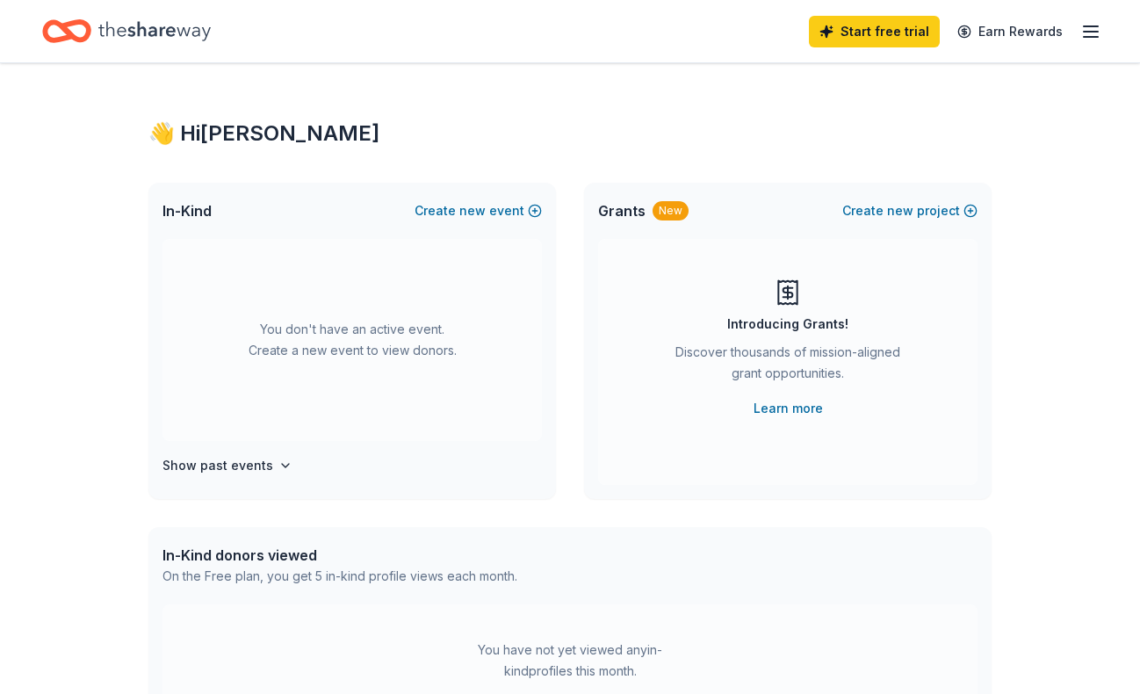
click at [97, 28] on div "Home" at bounding box center [126, 31] width 169 height 41
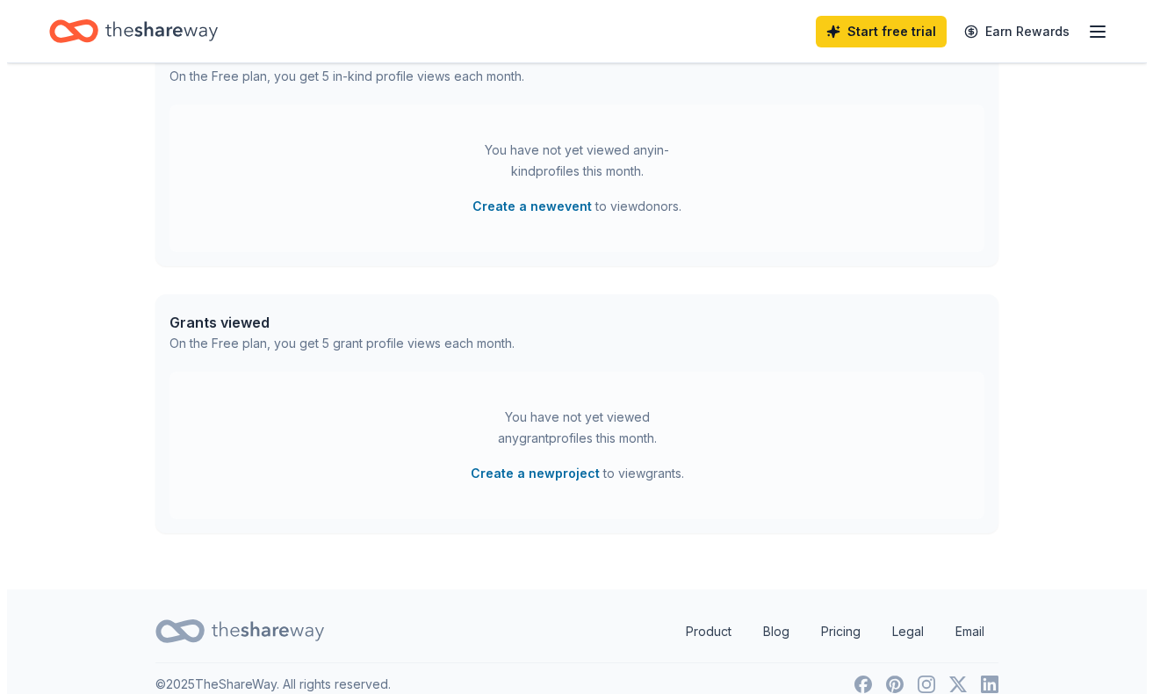
scroll to position [522, 0]
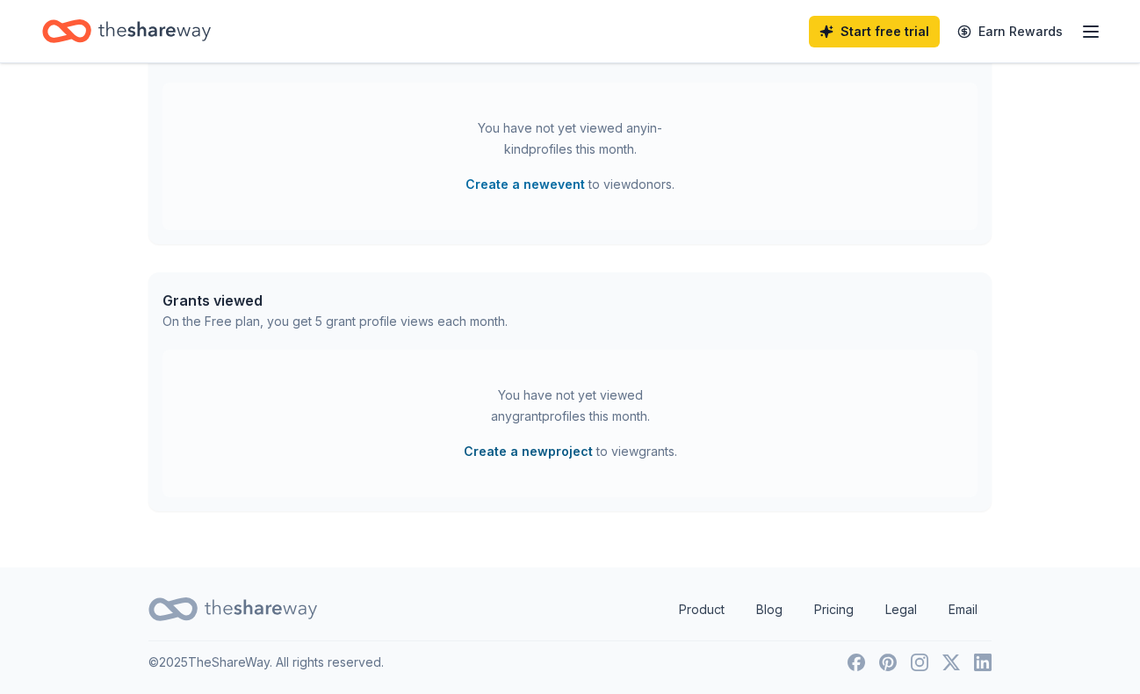
click at [542, 456] on button "Create a new project" at bounding box center [528, 451] width 129 height 21
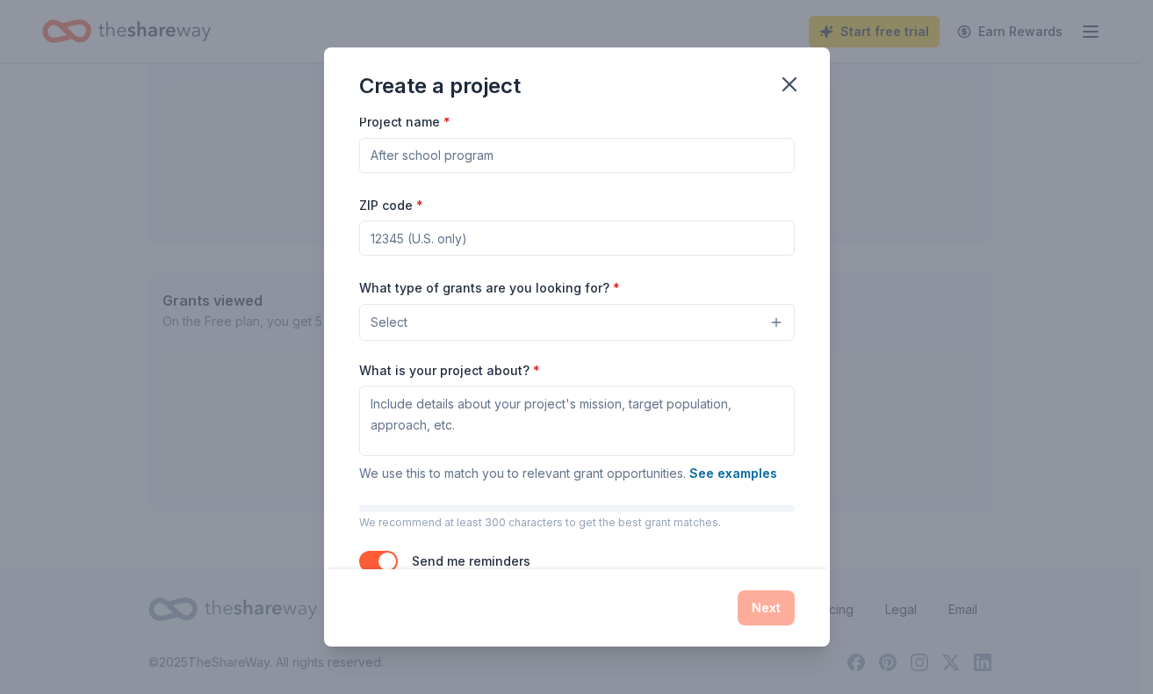
scroll to position [0, 0]
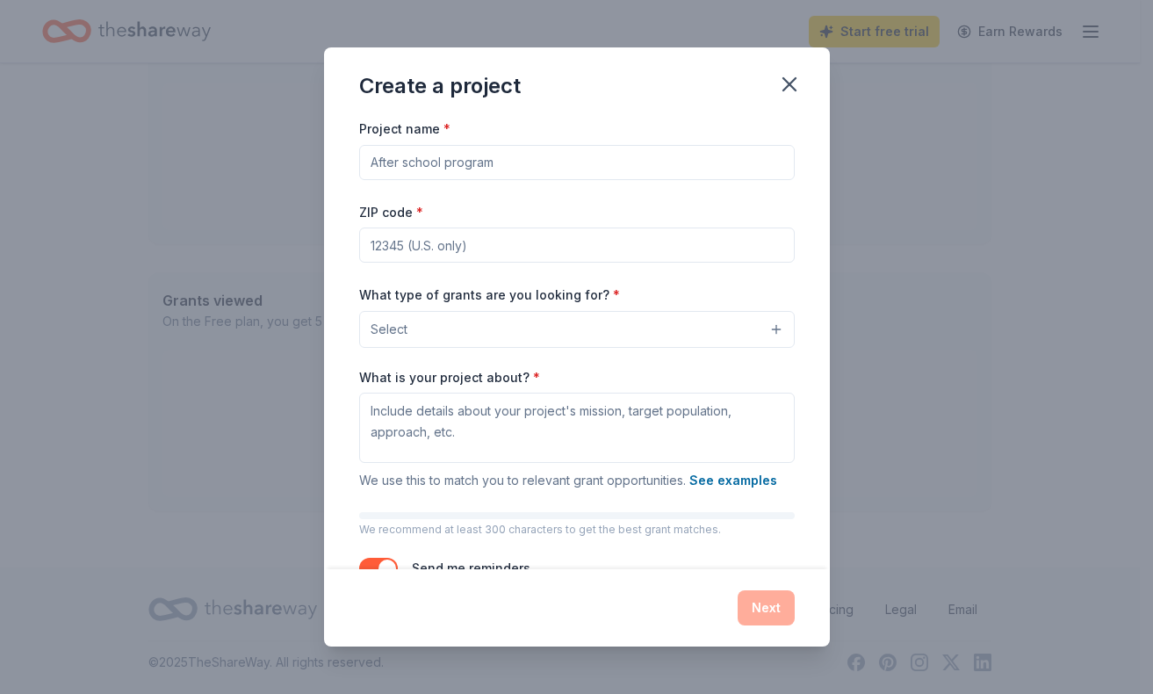
click at [450, 159] on input "Project name *" at bounding box center [576, 162] width 435 height 35
type input "Inclusion Prom"
type input "78702"
click at [523, 327] on button "Select" at bounding box center [576, 329] width 435 height 37
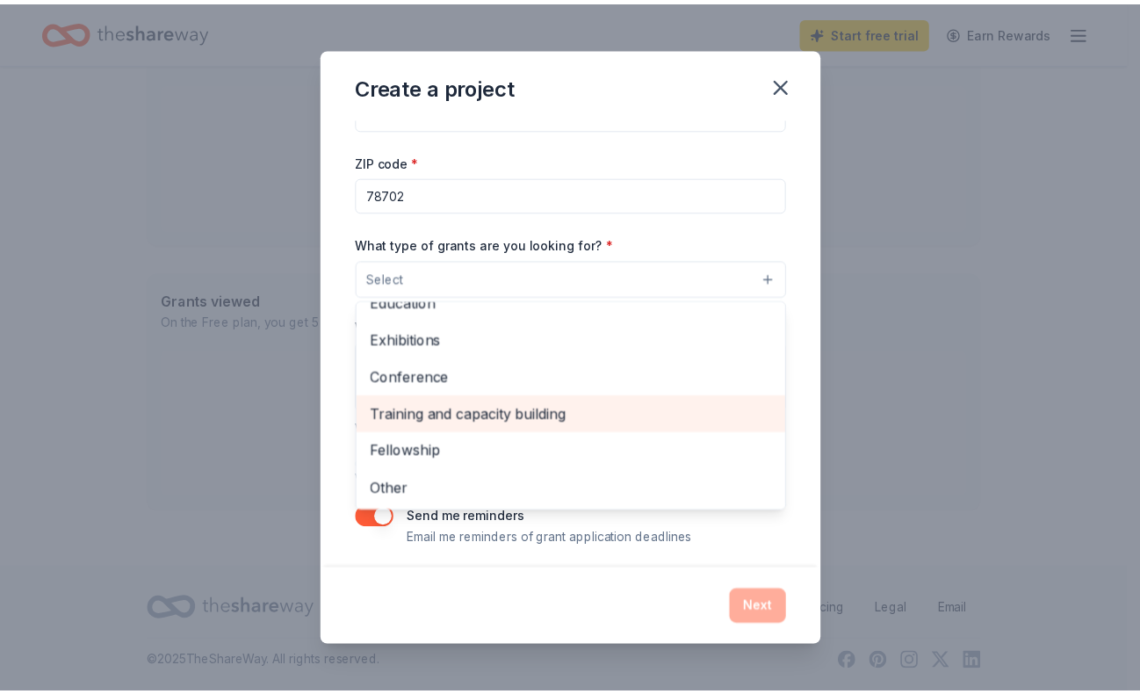
scroll to position [59, 0]
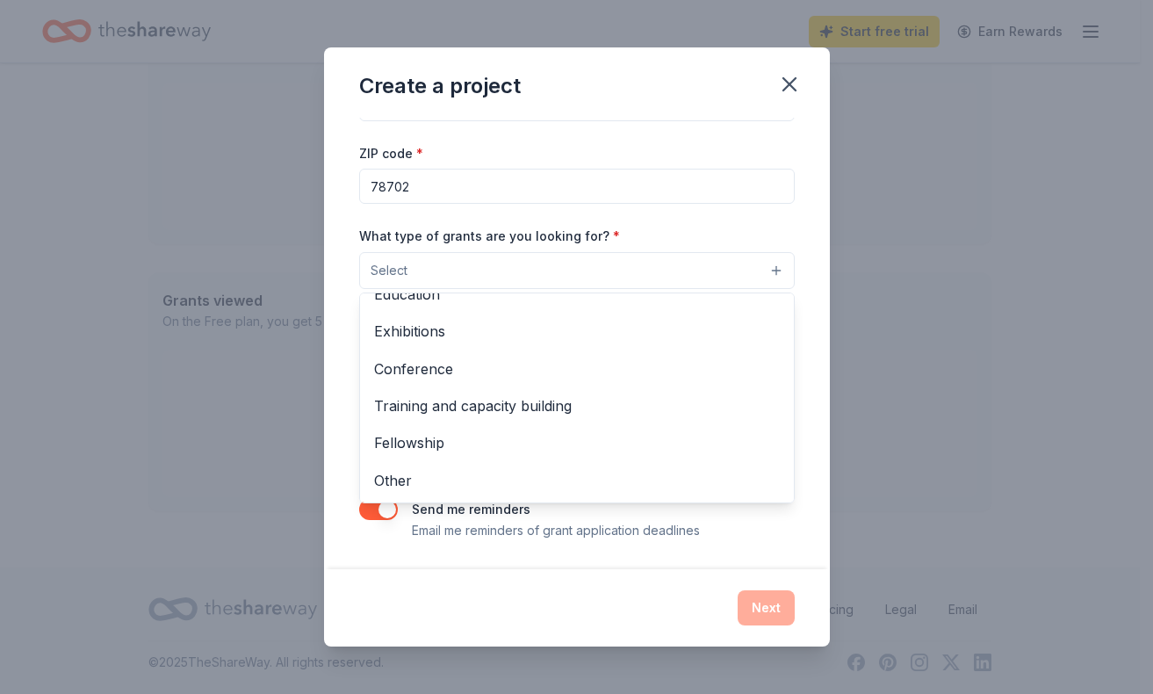
click at [891, 291] on div "Create a project Project name * Inclusion Prom ZIP code * 78702 What type of gr…" at bounding box center [576, 347] width 1153 height 694
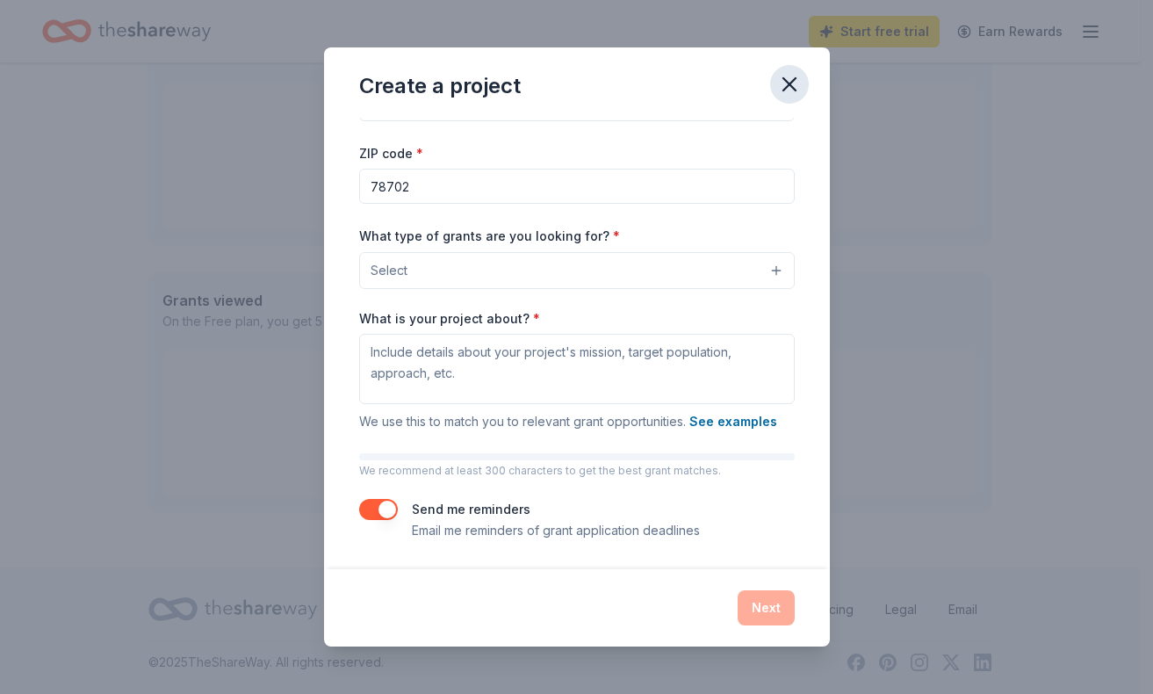
click at [795, 83] on icon "button" at bounding box center [789, 84] width 25 height 25
click at [794, 80] on icon "button" at bounding box center [789, 84] width 25 height 25
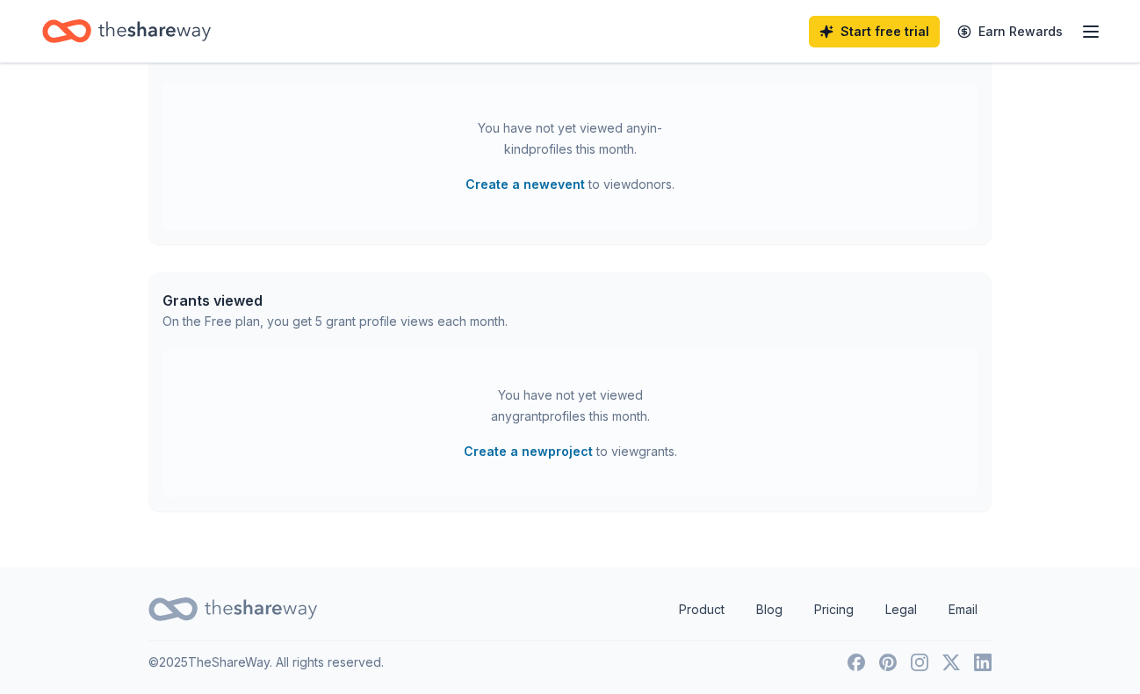
click at [92, 36] on div "Home" at bounding box center [126, 31] width 169 height 41
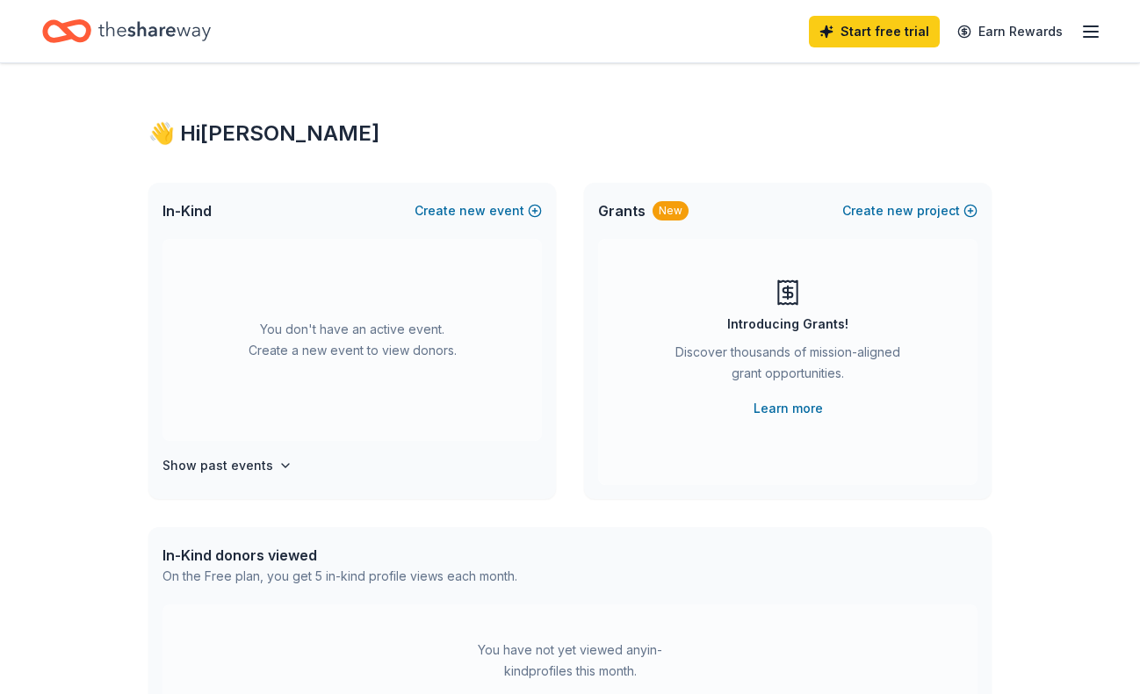
click at [1091, 29] on icon "button" at bounding box center [1090, 31] width 21 height 21
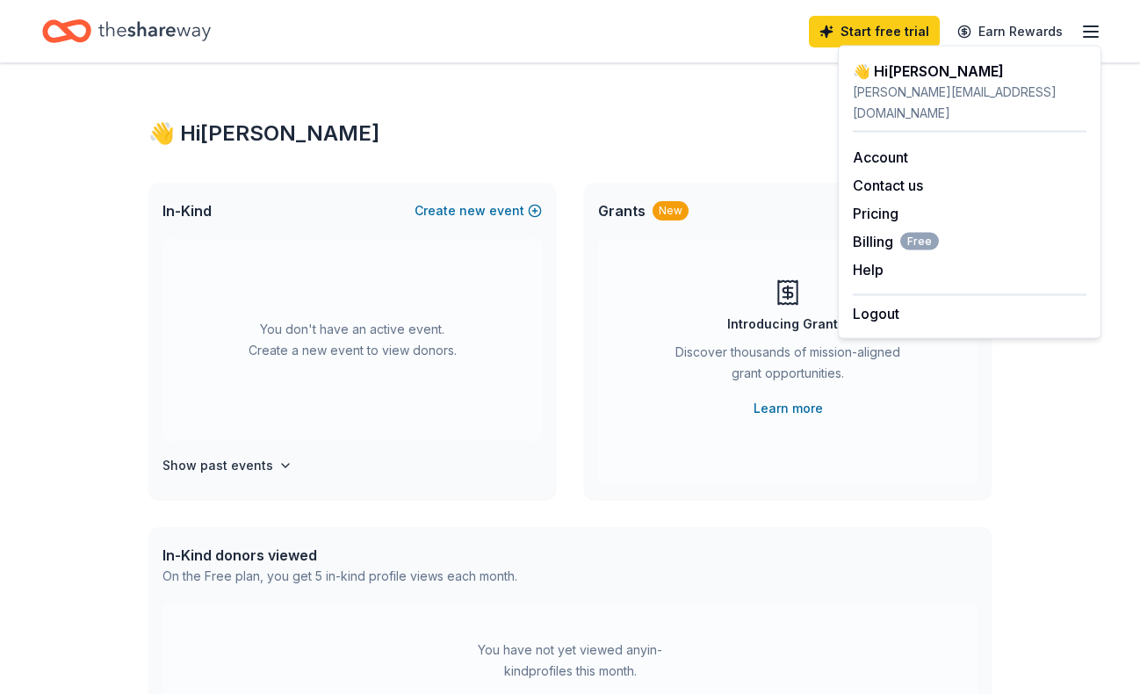
click at [1091, 29] on icon "button" at bounding box center [1090, 31] width 21 height 21
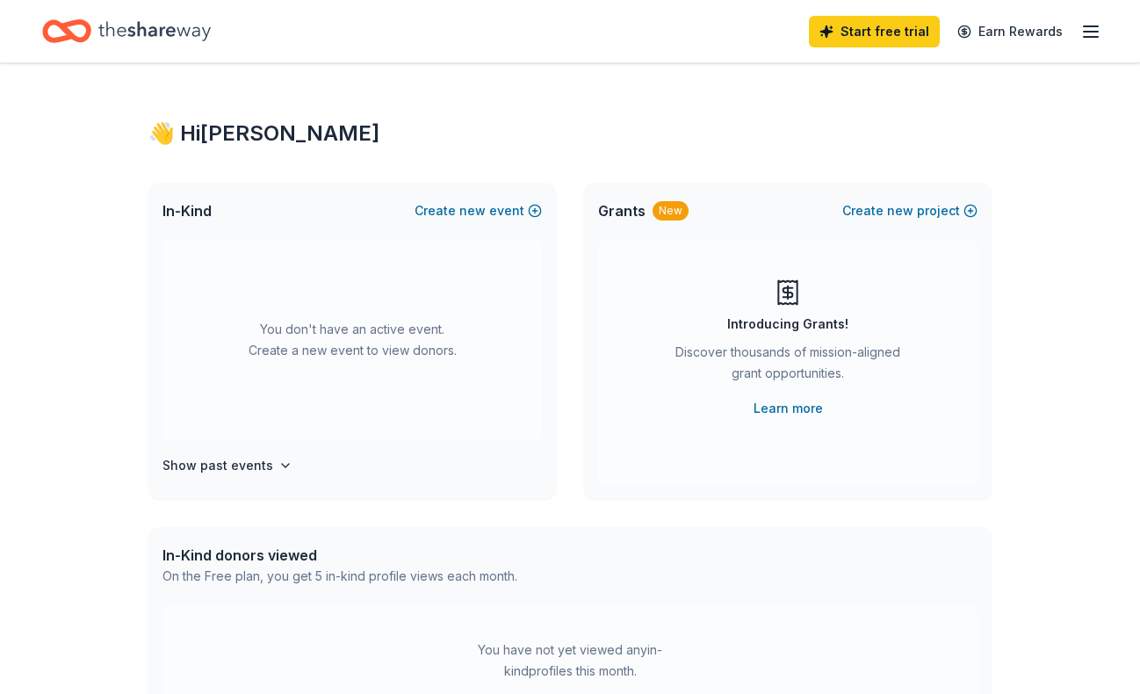
click at [1091, 29] on icon "button" at bounding box center [1090, 31] width 21 height 21
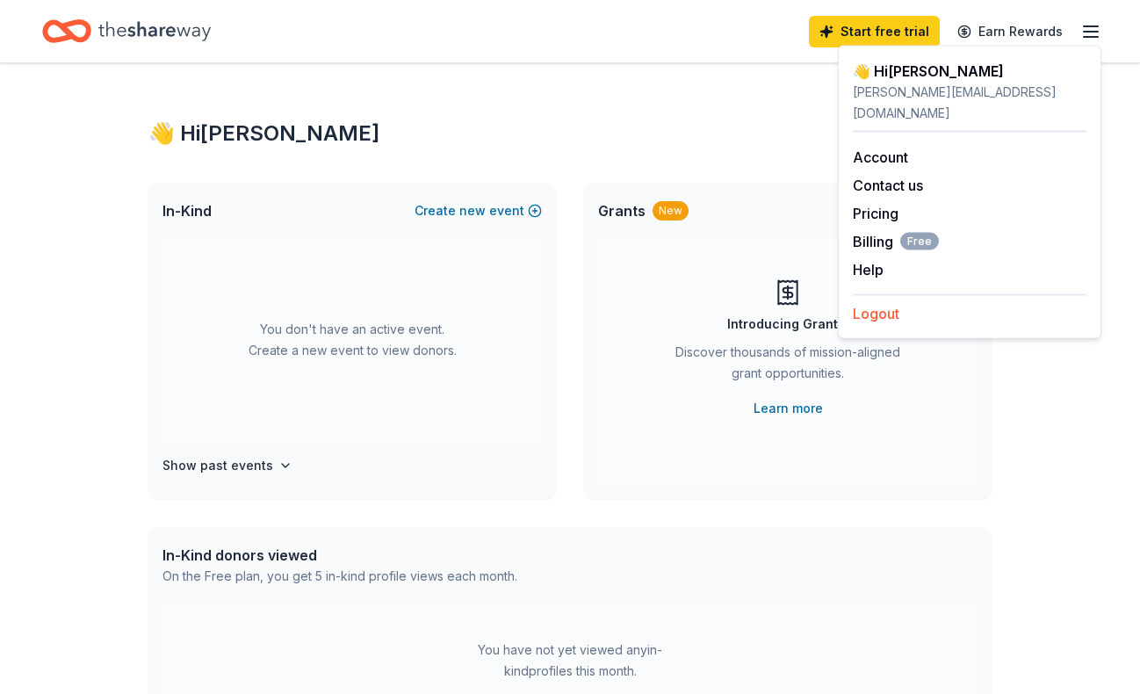
click at [884, 303] on button "Logout" at bounding box center [876, 313] width 47 height 21
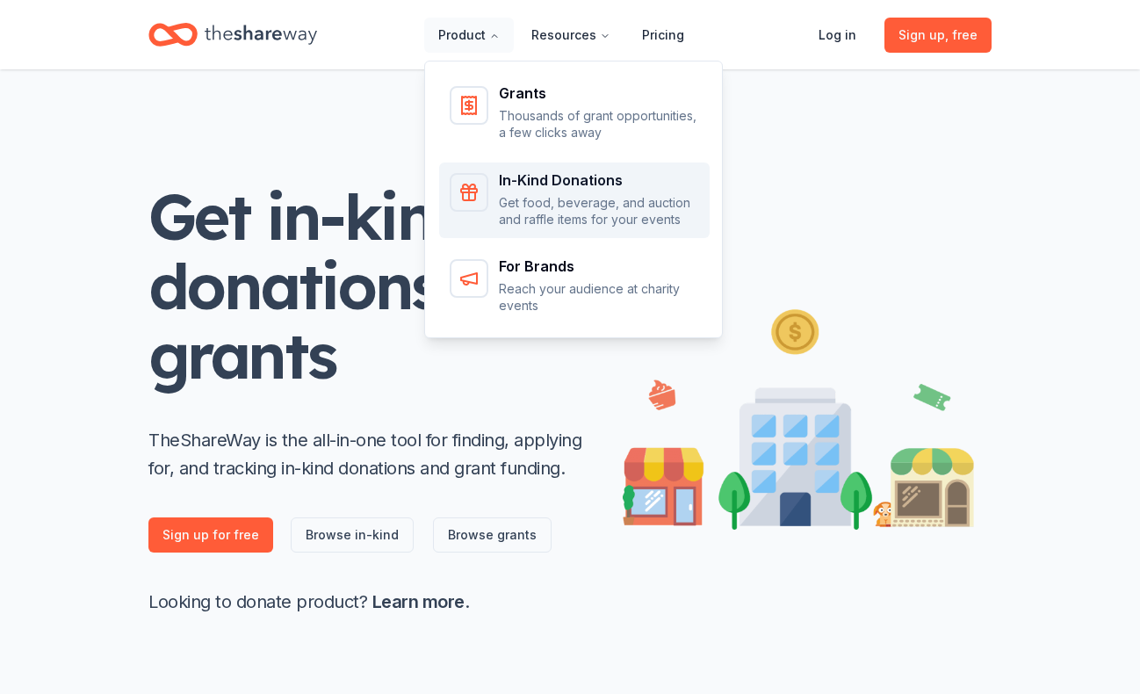
click at [516, 176] on div "In-Kind Donations" at bounding box center [599, 180] width 200 height 14
